Goal: Task Accomplishment & Management: Use online tool/utility

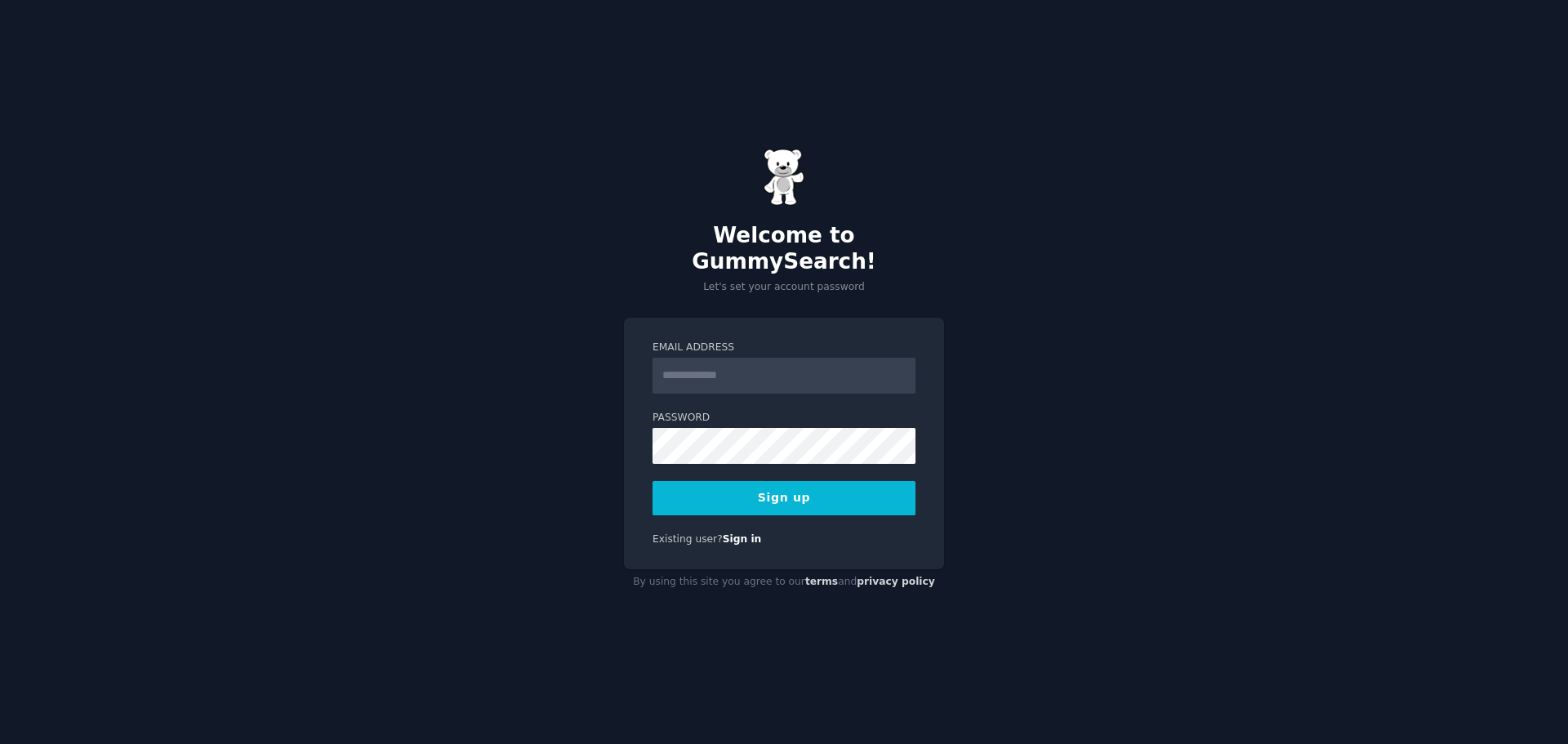
click at [673, 358] on input "Email Address" at bounding box center [784, 375] width 263 height 36
type input "**********"
click at [475, 491] on div "**********" at bounding box center [784, 372] width 1568 height 744
click at [777, 484] on button "Sign up" at bounding box center [784, 497] width 263 height 34
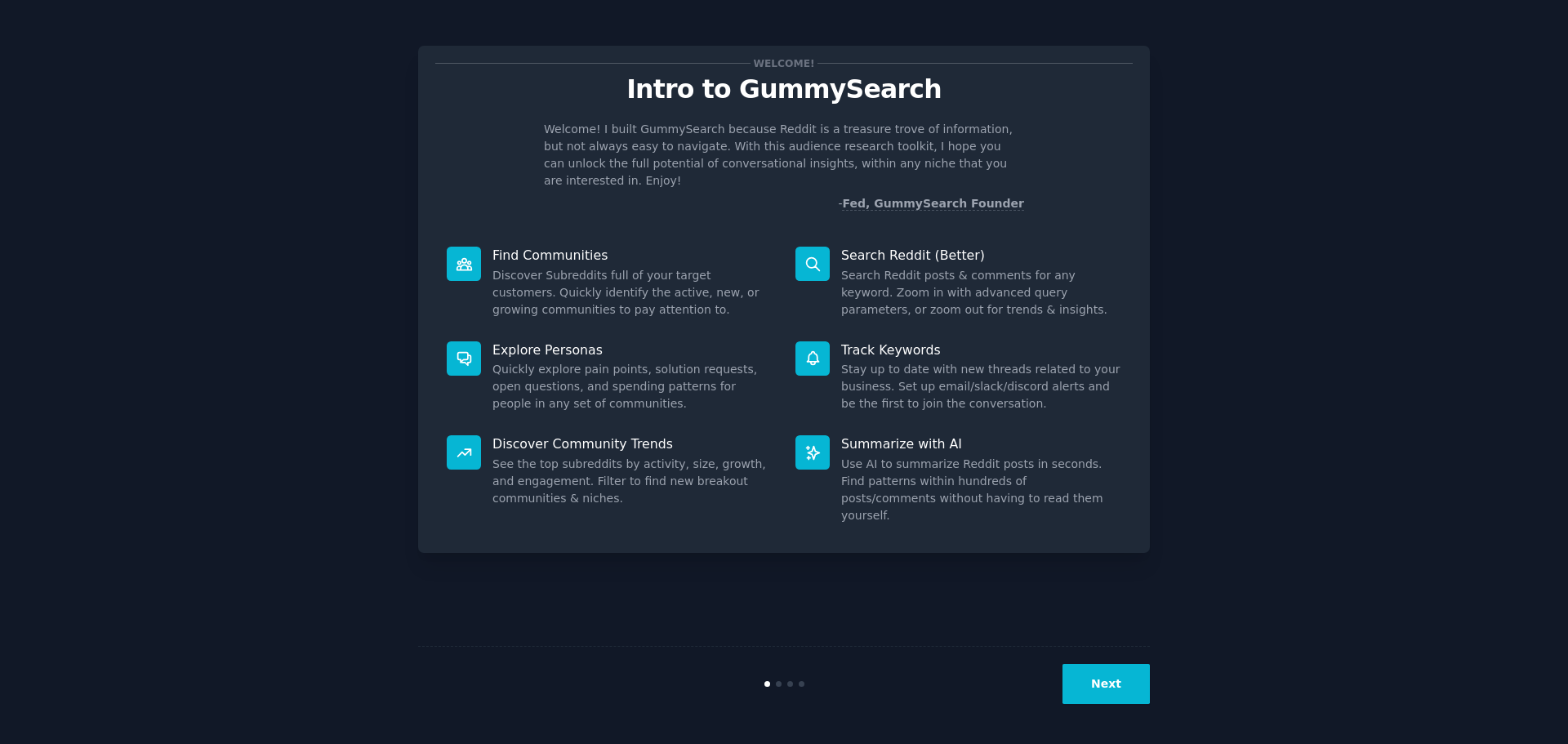
click at [1099, 683] on button "Next" at bounding box center [1106, 683] width 87 height 40
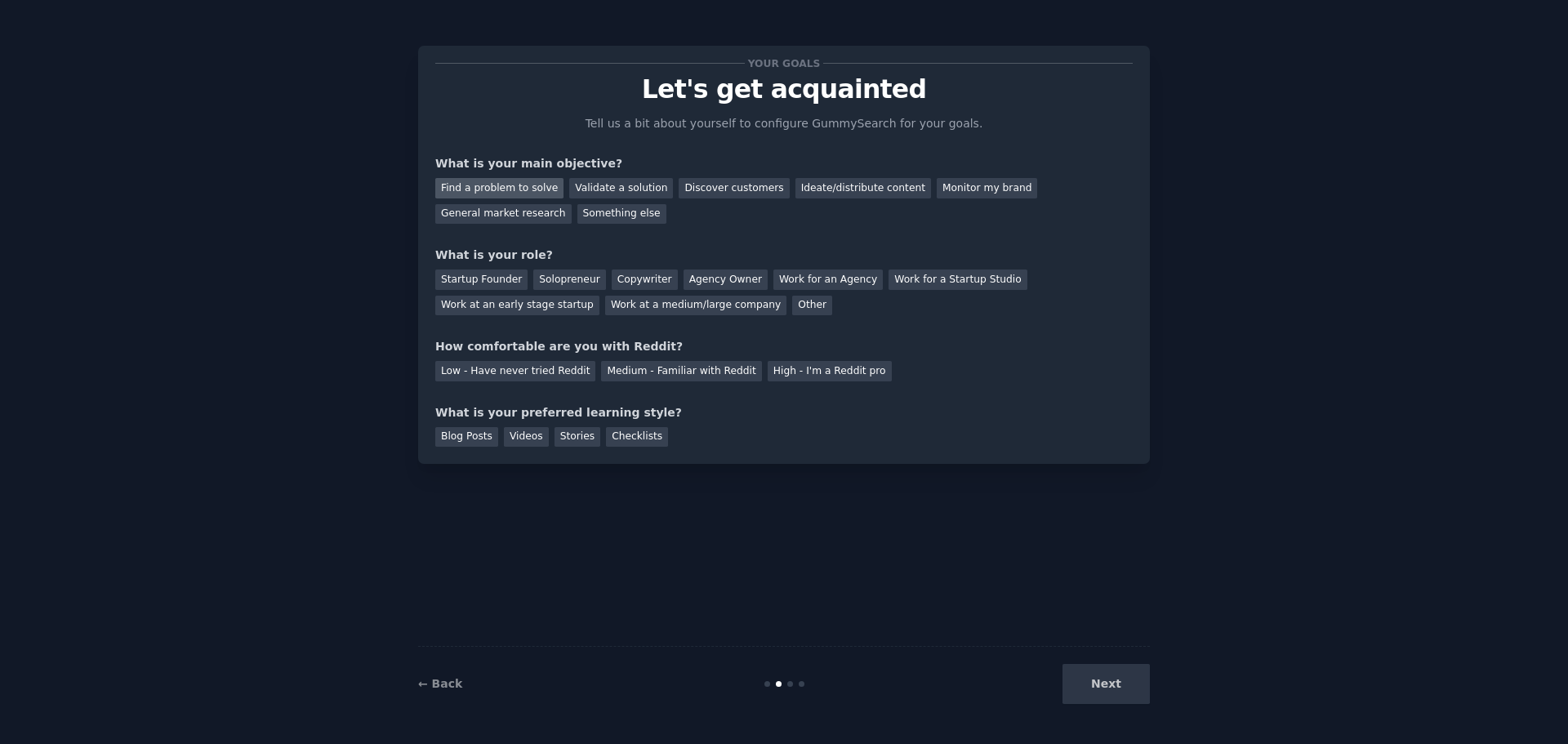
click at [500, 188] on div "Find a problem to solve" at bounding box center [500, 188] width 129 height 20
click at [577, 188] on div "Validate a solution" at bounding box center [622, 188] width 104 height 20
click at [688, 273] on div "Agency Owner" at bounding box center [726, 279] width 85 height 20
click at [710, 375] on div "Medium - Familiar with Reddit" at bounding box center [681, 371] width 160 height 20
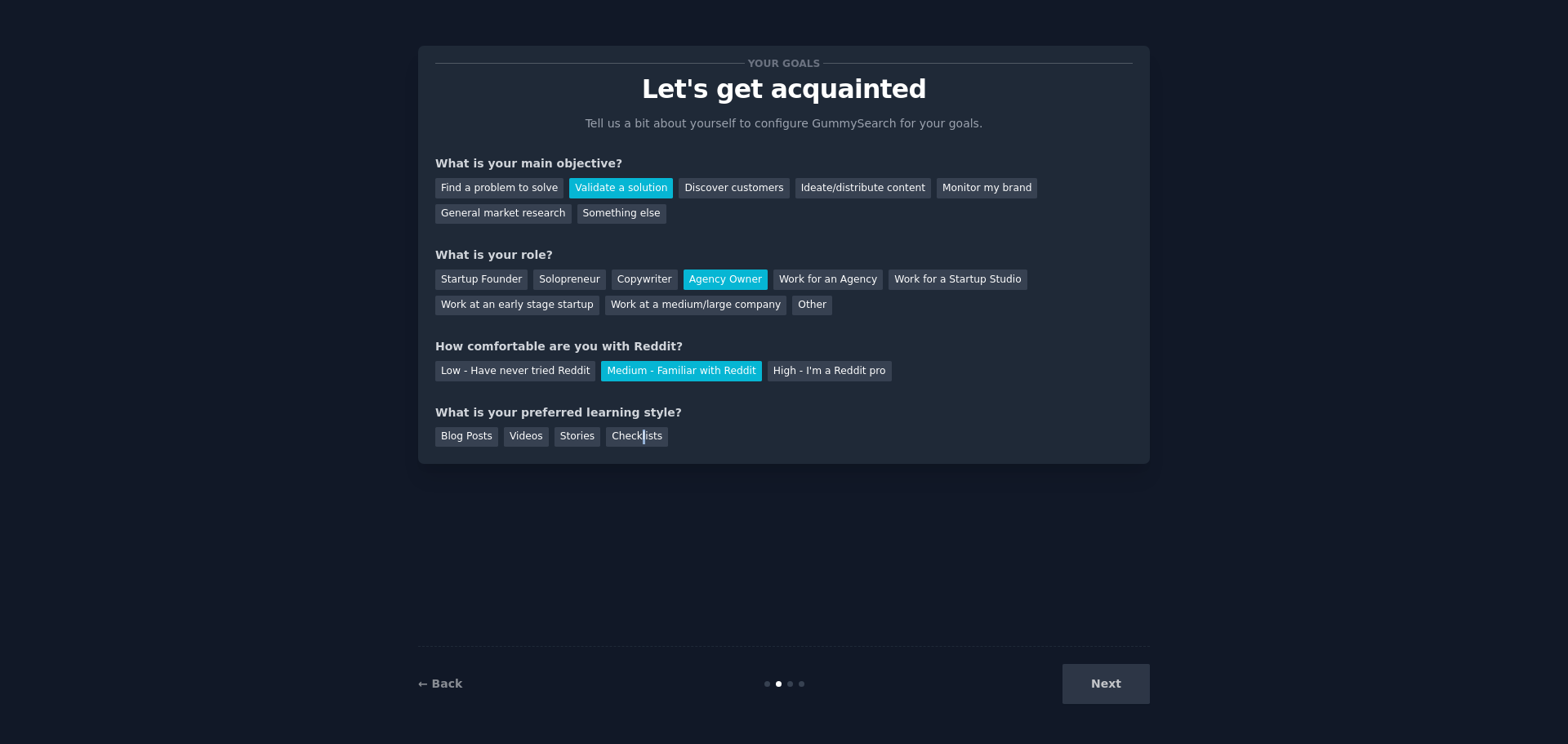
drag, startPoint x: 625, startPoint y: 438, endPoint x: 722, endPoint y: 470, distance: 102.1
click at [627, 436] on div "Checklists" at bounding box center [637, 437] width 63 height 20
drag, startPoint x: 1124, startPoint y: 683, endPoint x: 755, endPoint y: 586, distance: 381.5
click at [1123, 683] on button "Next" at bounding box center [1106, 683] width 87 height 40
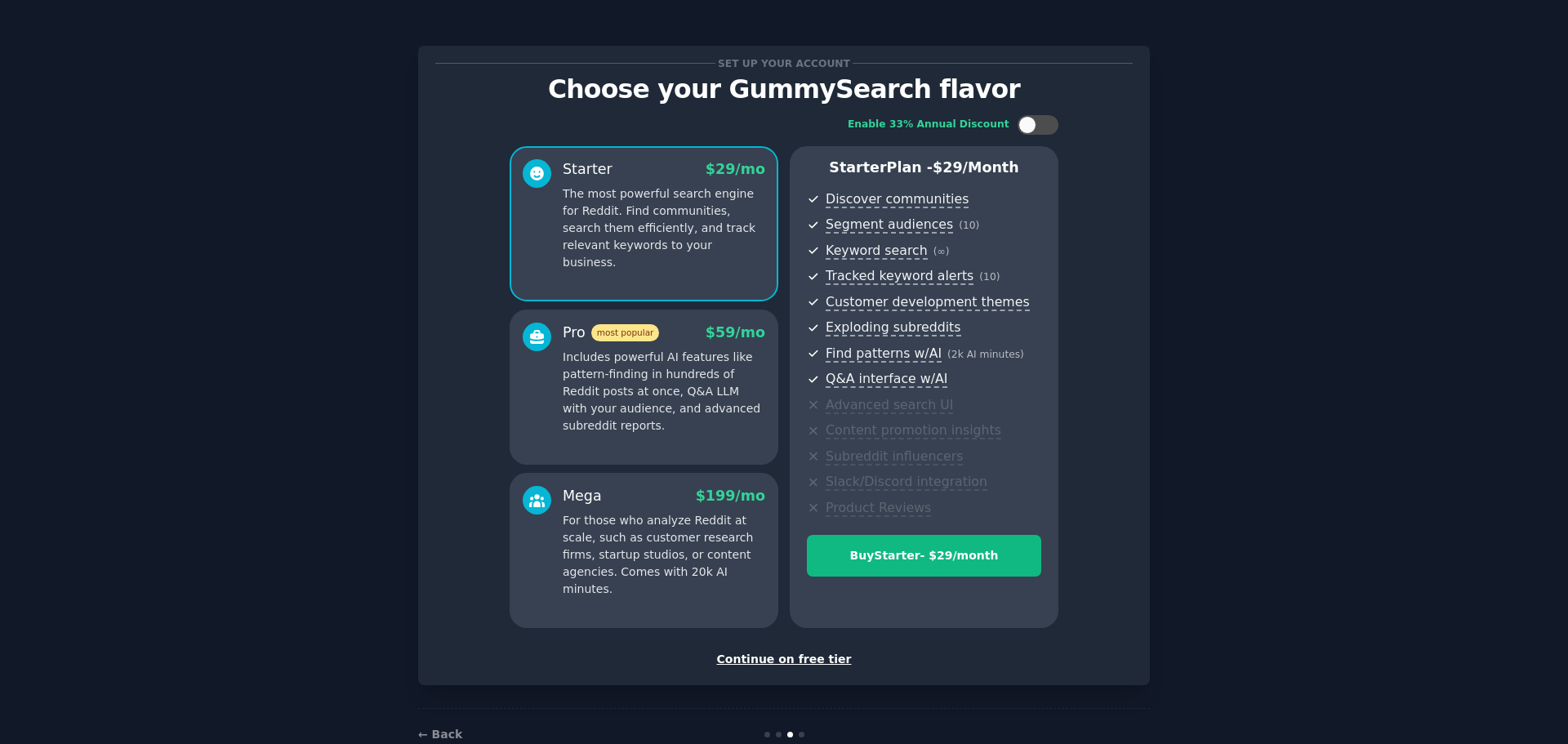
click at [1253, 541] on div "Set up your account Choose your GummySearch flavor Enable 33% Annual Discount S…" at bounding box center [784, 392] width 1522 height 738
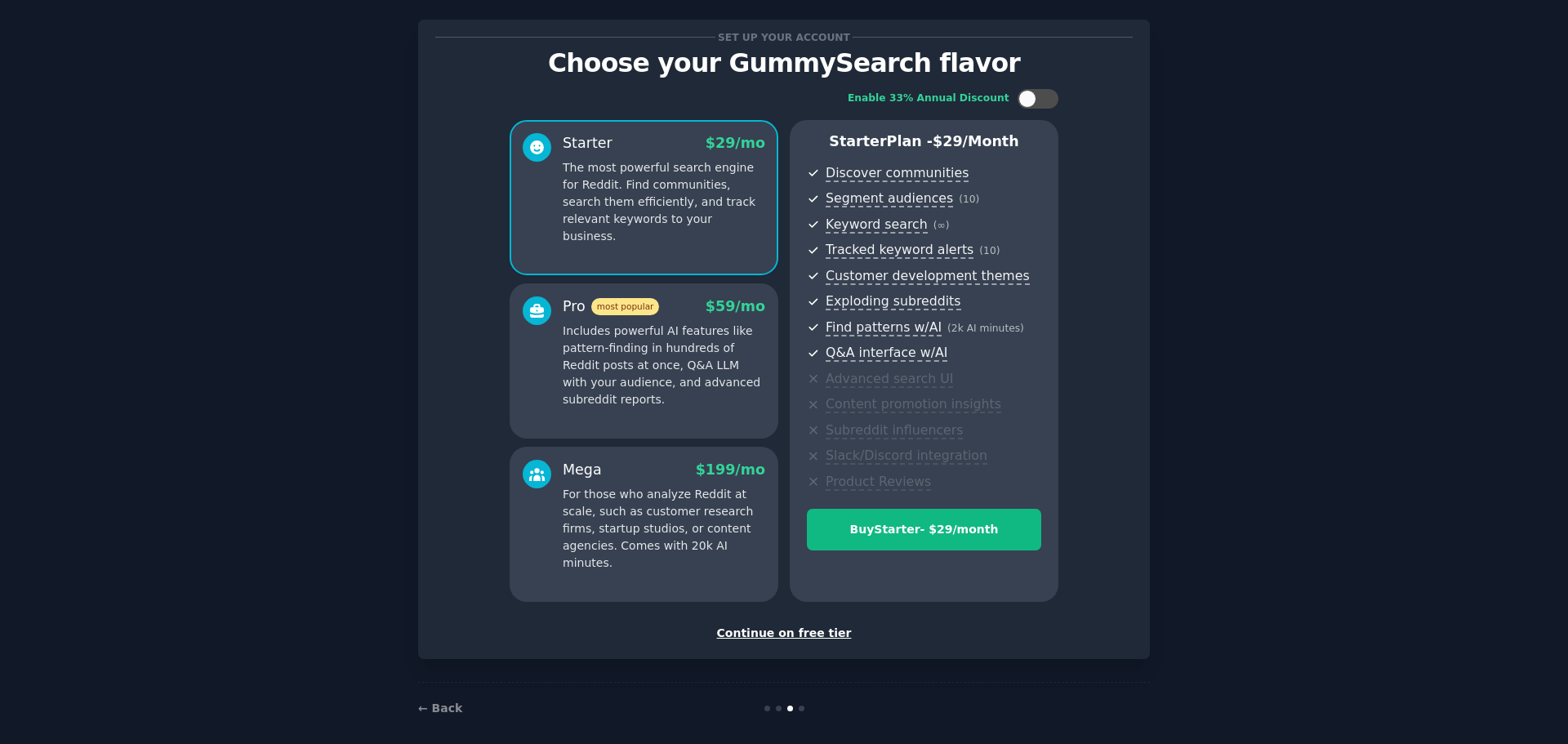
scroll to position [40, 0]
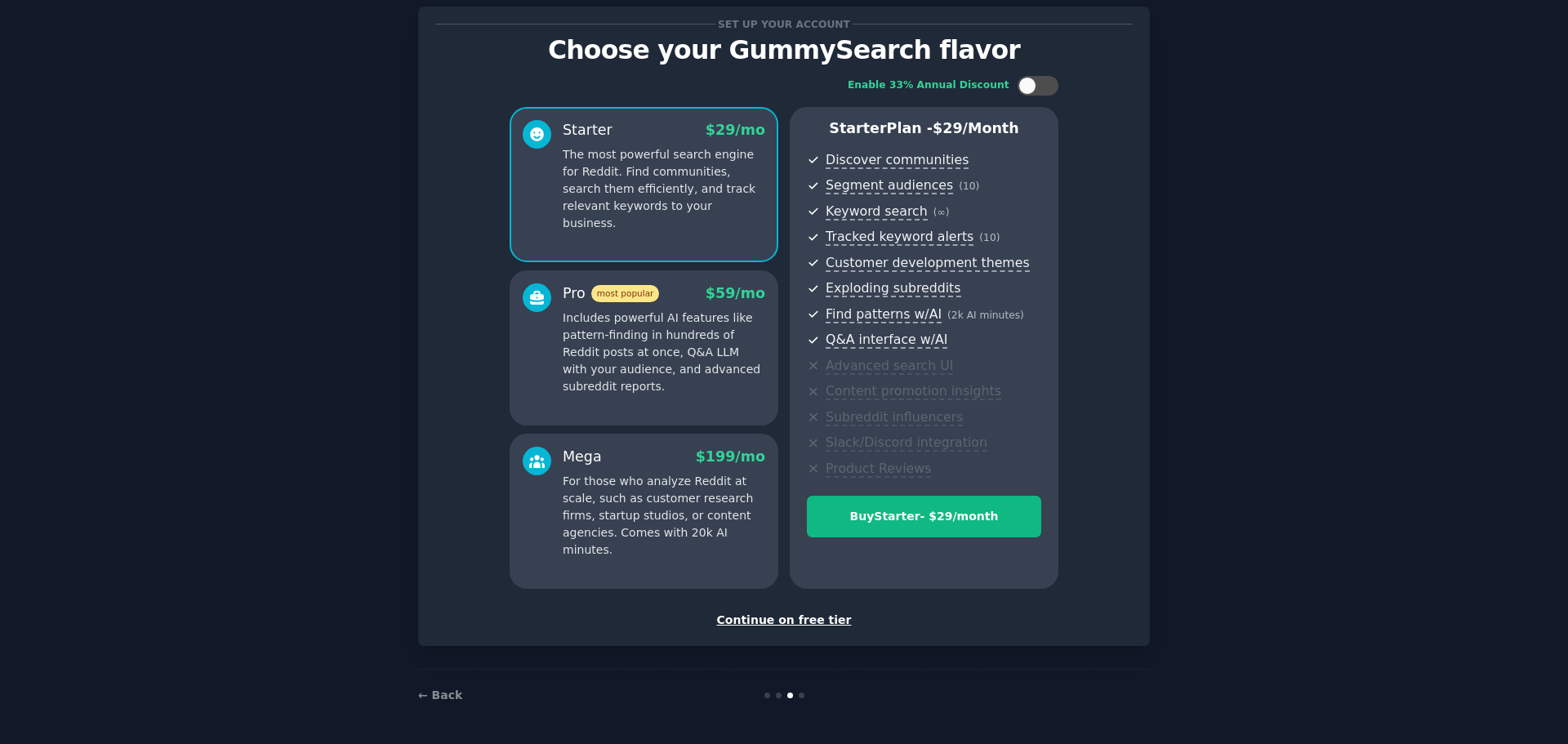
click at [757, 617] on div "Continue on free tier" at bounding box center [784, 620] width 697 height 17
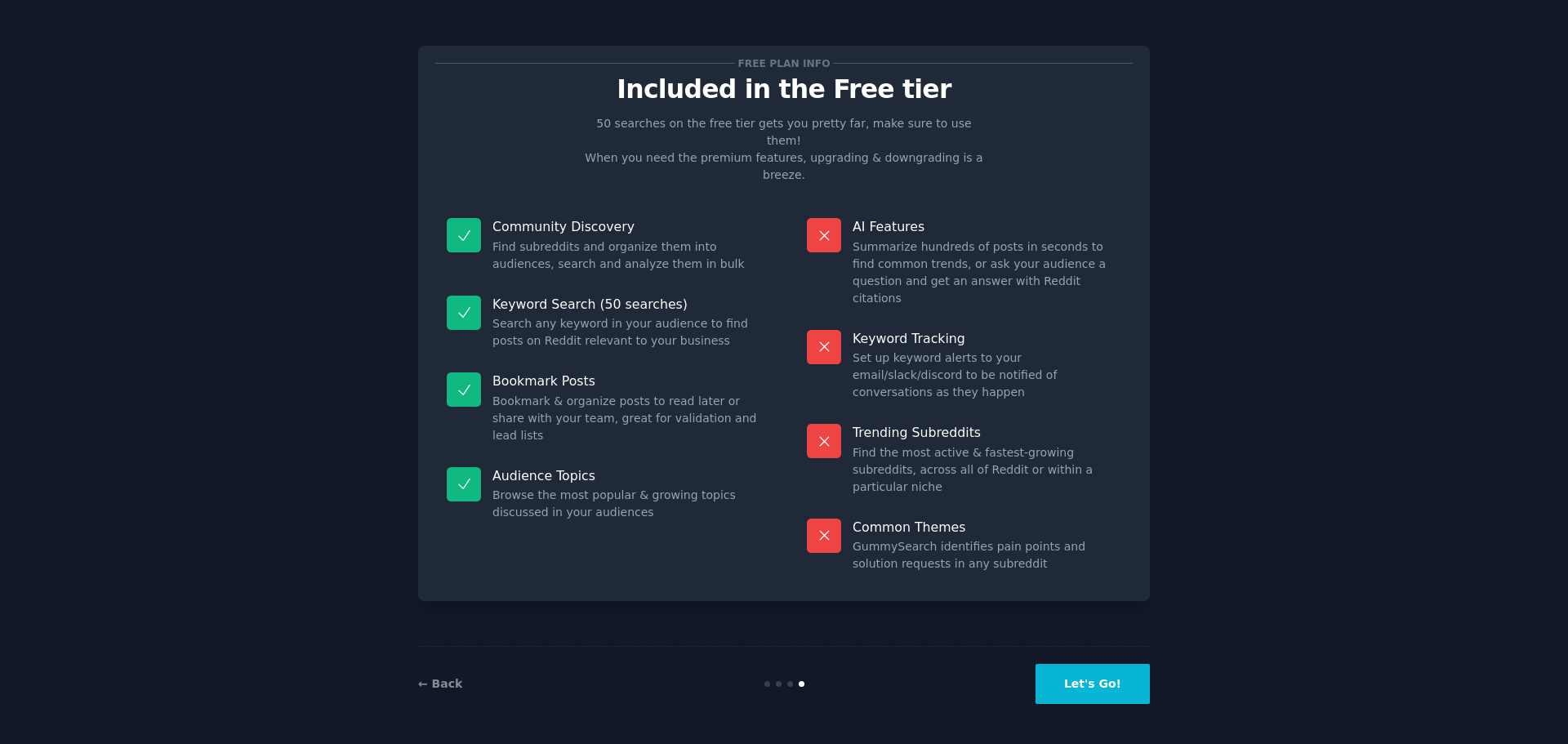
click at [1073, 673] on button "Let's Go!" at bounding box center [1093, 683] width 114 height 40
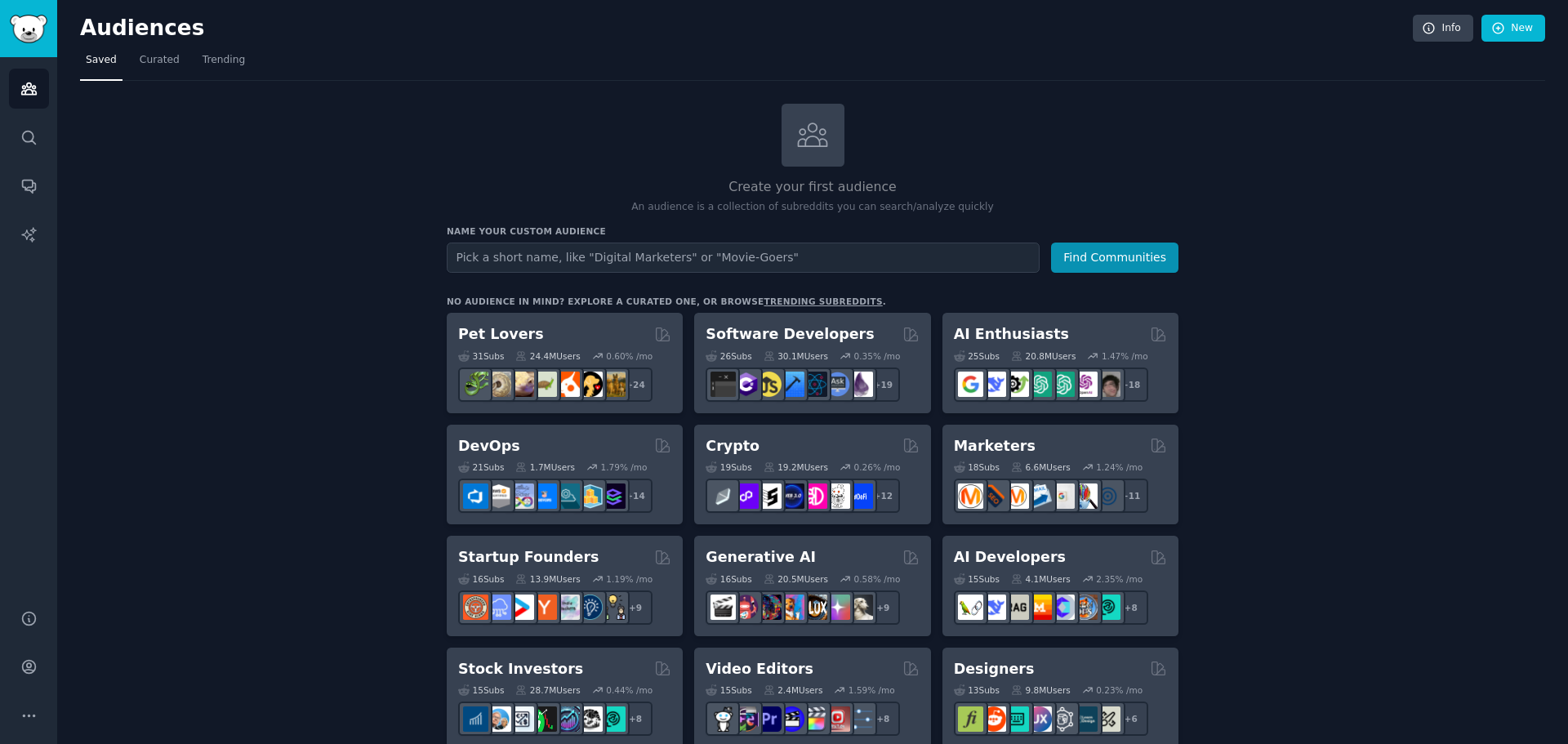
click at [515, 259] on input "text" at bounding box center [744, 258] width 593 height 30
click at [1051, 243] on button "Find Communities" at bounding box center [1115, 258] width 128 height 30
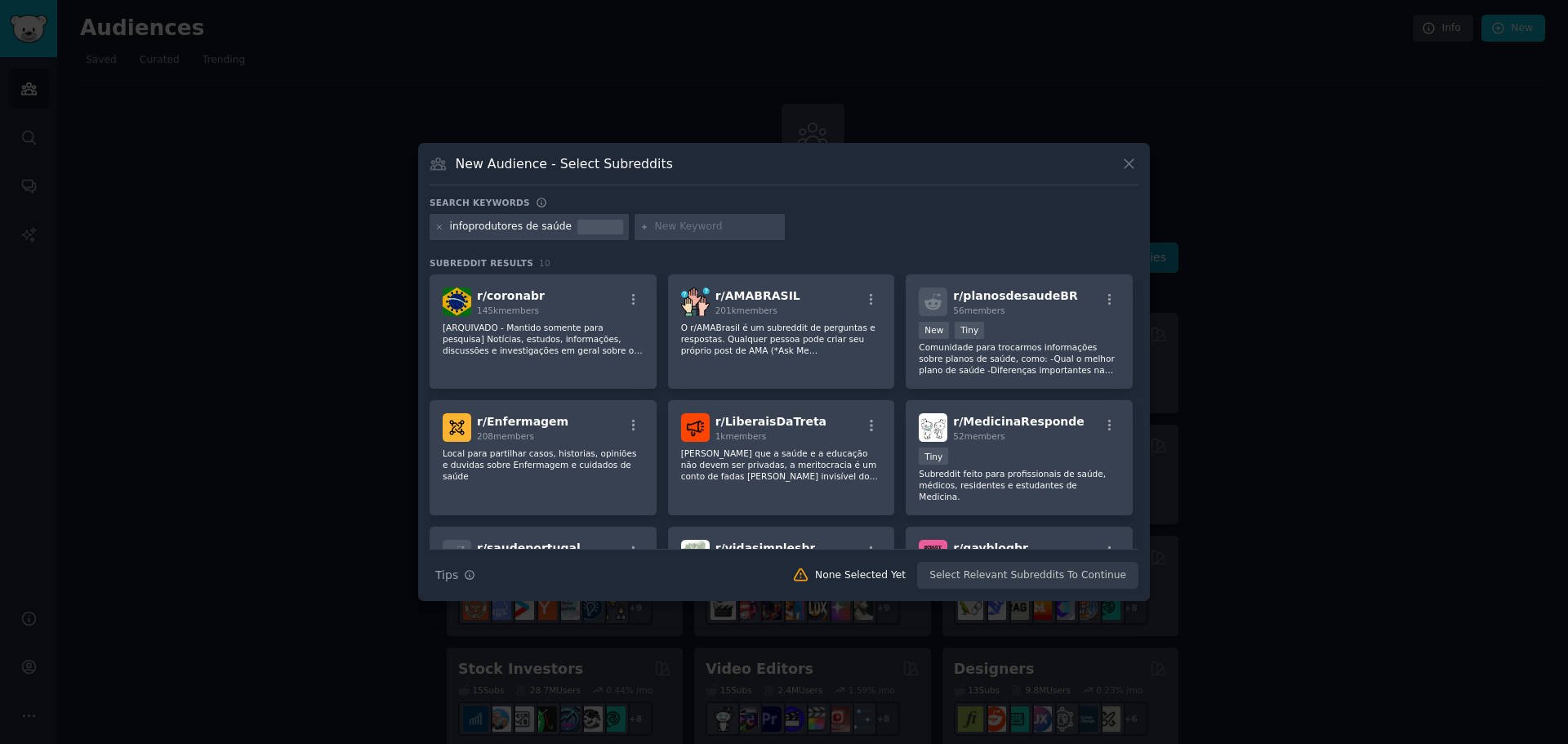
click at [1127, 158] on icon at bounding box center [1129, 163] width 17 height 17
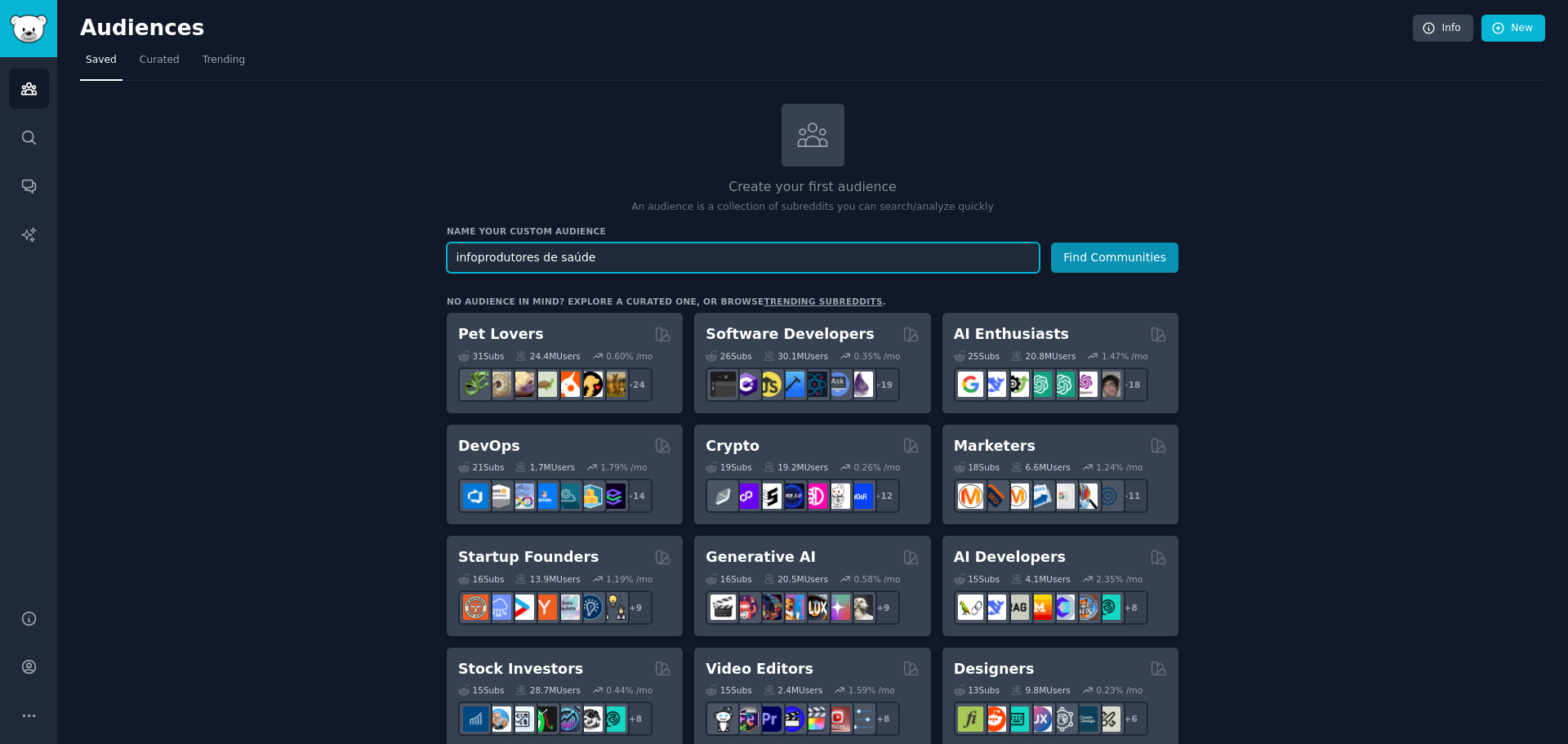
click at [651, 254] on input "infoprodutores de saúde" at bounding box center [744, 258] width 593 height 30
click at [549, 250] on input "infoprodutores de saúde" at bounding box center [744, 258] width 593 height 30
click at [549, 249] on input "infoprodutores de saúde" at bounding box center [744, 258] width 593 height 30
click at [1125, 259] on button "Find Communities" at bounding box center [1115, 258] width 128 height 30
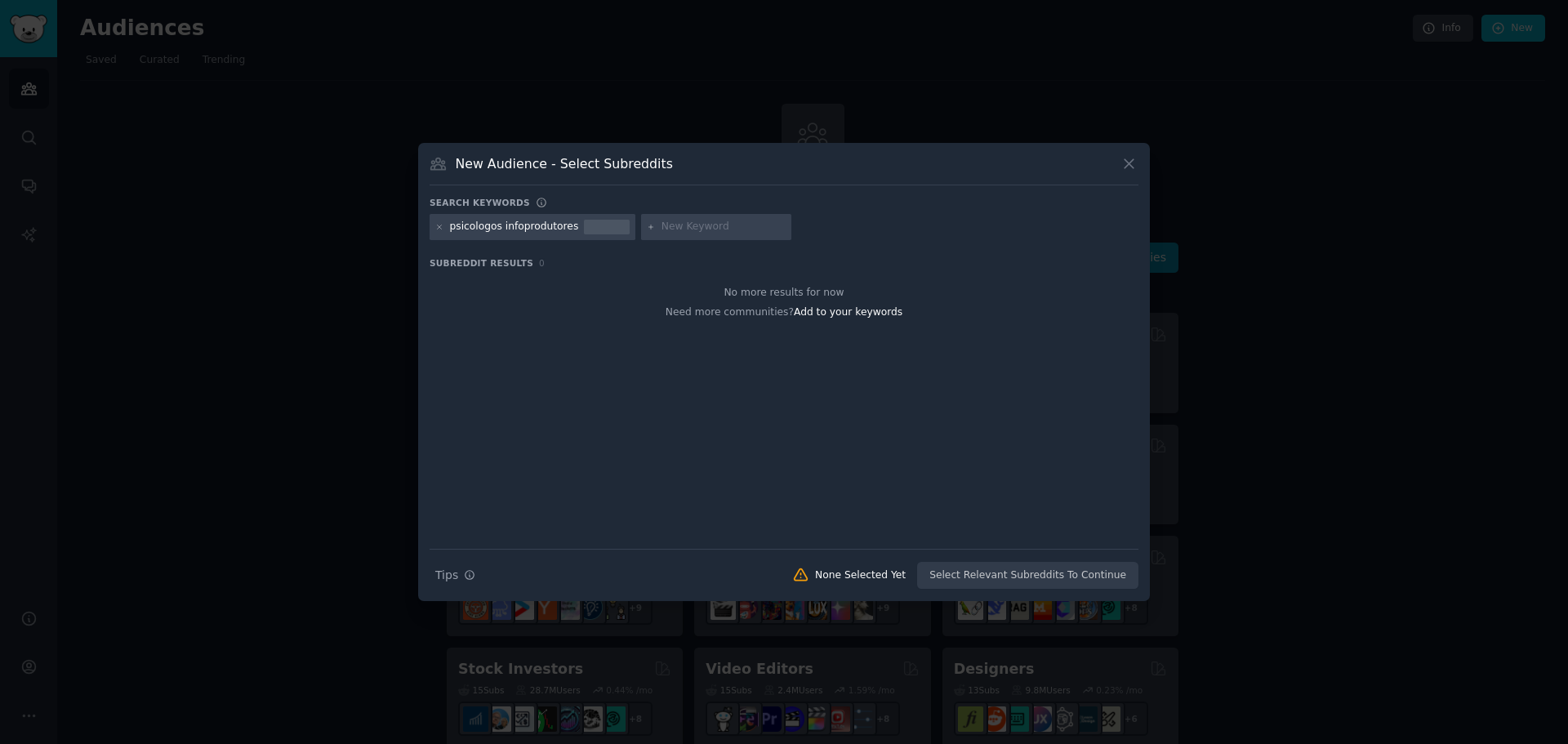
click at [1133, 166] on icon at bounding box center [1129, 163] width 17 height 17
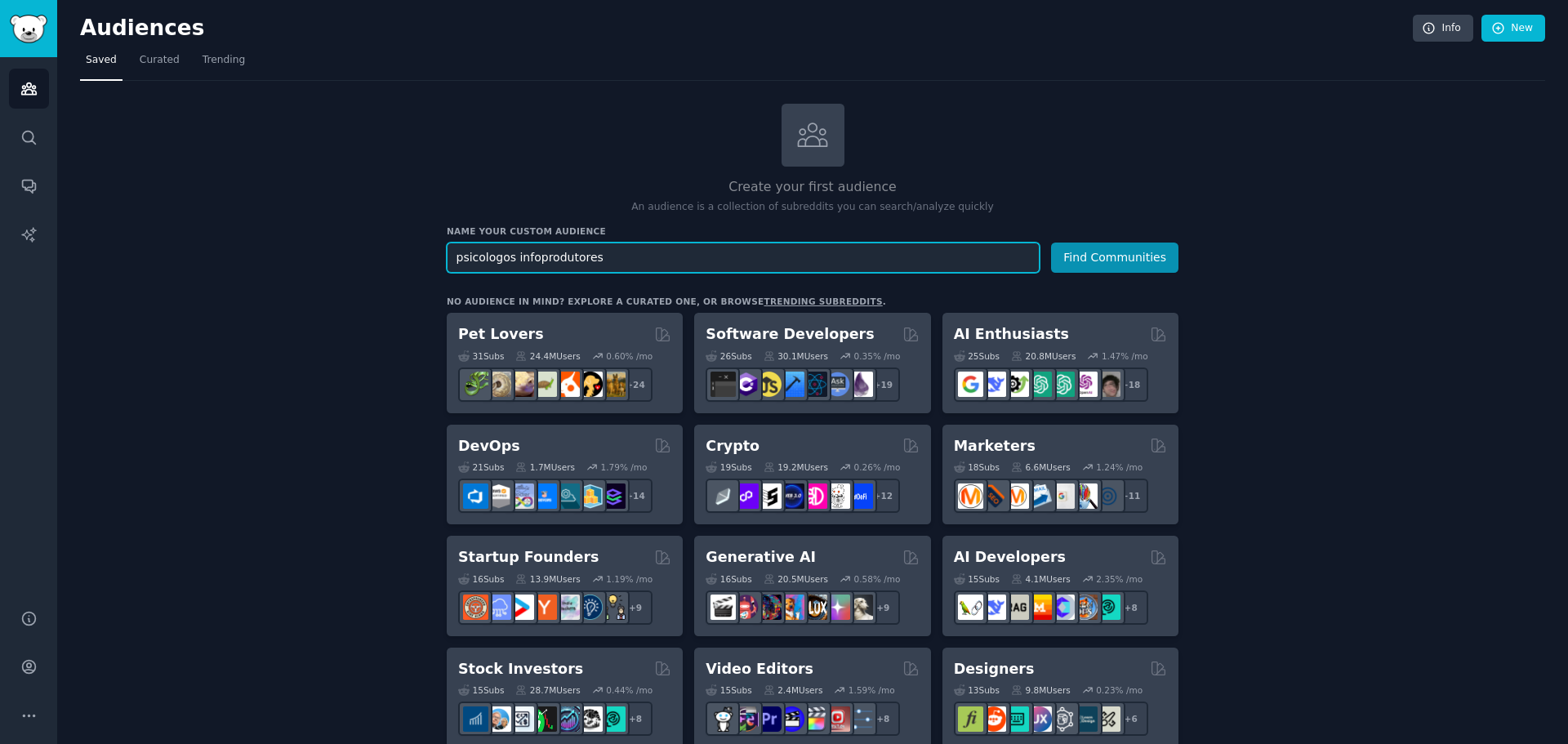
drag, startPoint x: 512, startPoint y: 257, endPoint x: 721, endPoint y: 291, distance: 211.7
type input "psicologos conteúdo"
click at [1097, 254] on button "Find Communities" at bounding box center [1115, 258] width 128 height 30
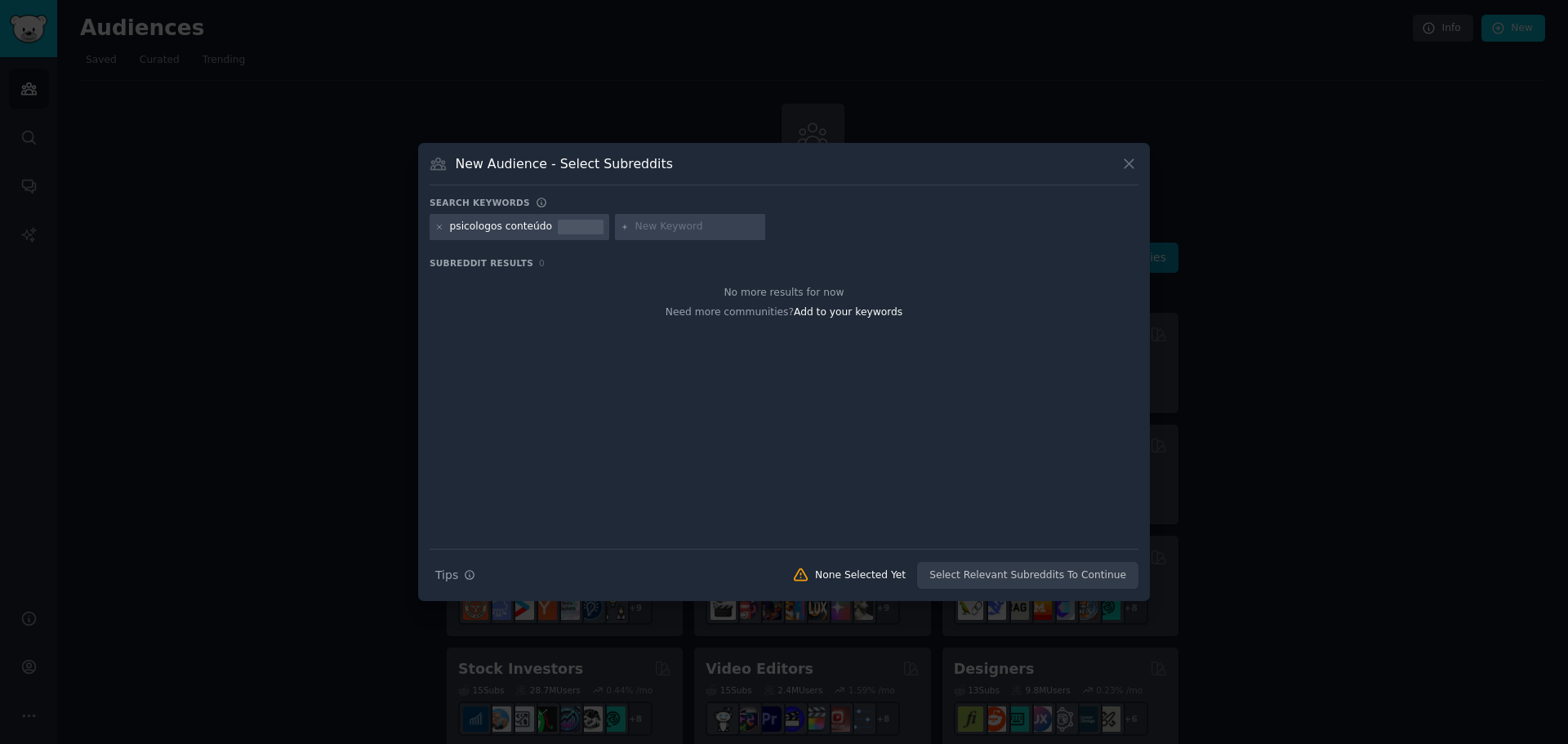
drag, startPoint x: 1363, startPoint y: 210, endPoint x: 1358, endPoint y: 193, distance: 17.7
click at [1360, 203] on div at bounding box center [784, 372] width 1568 height 744
